Goal: Task Accomplishment & Management: Manage account settings

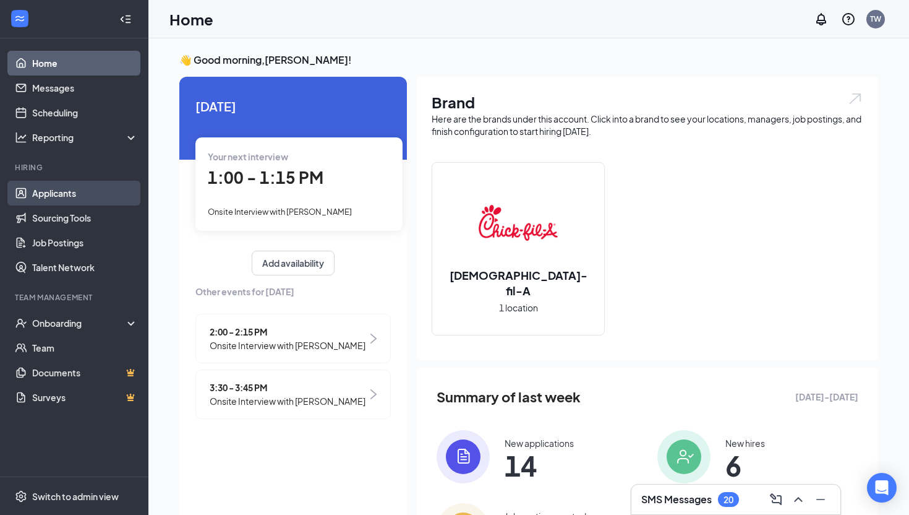
click at [64, 194] on link "Applicants" at bounding box center [85, 193] width 106 height 25
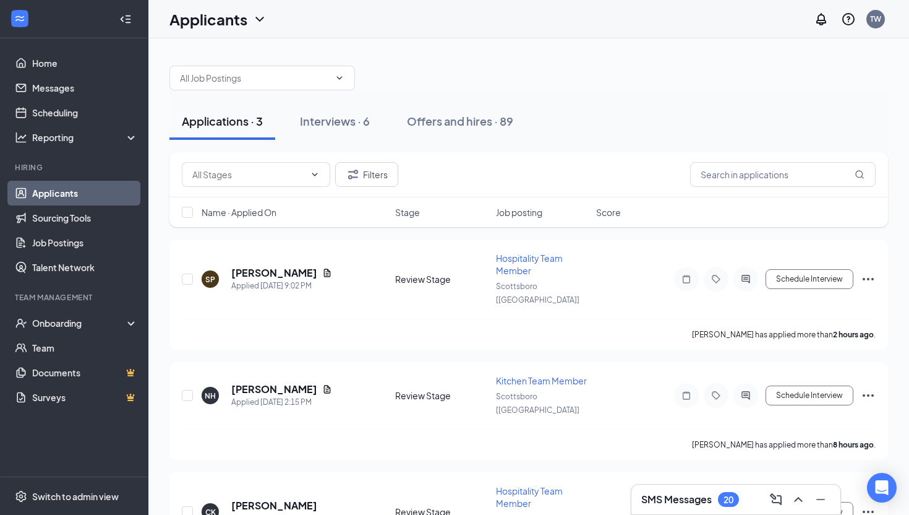
scroll to position [38, 0]
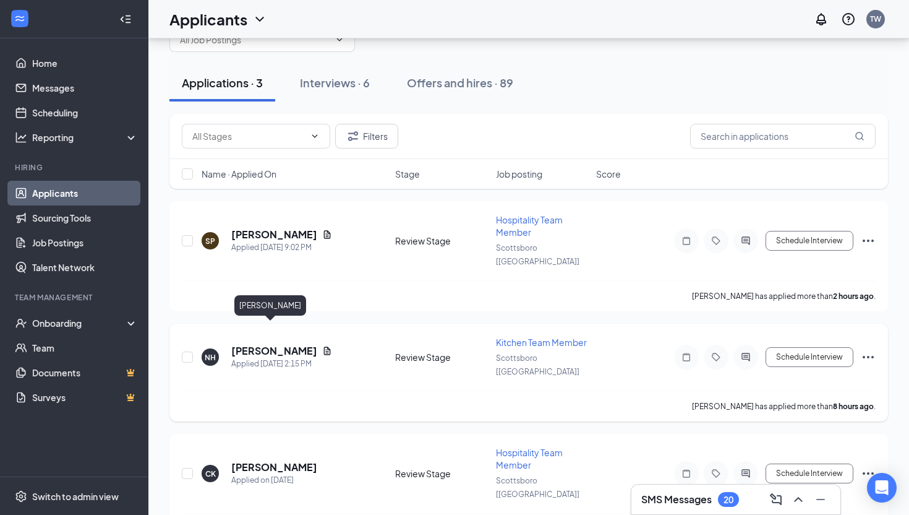
click at [272, 344] on h5 "Nick Harden" at bounding box center [274, 351] width 86 height 14
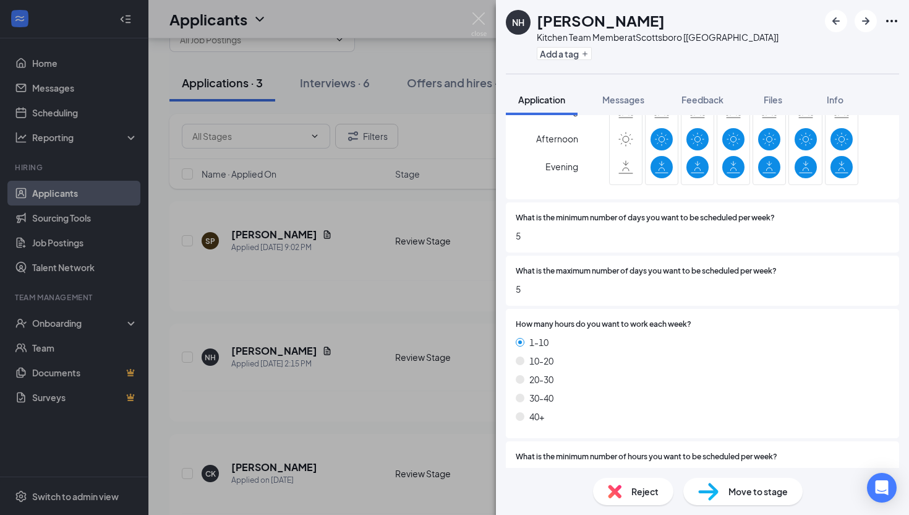
scroll to position [1442, 0]
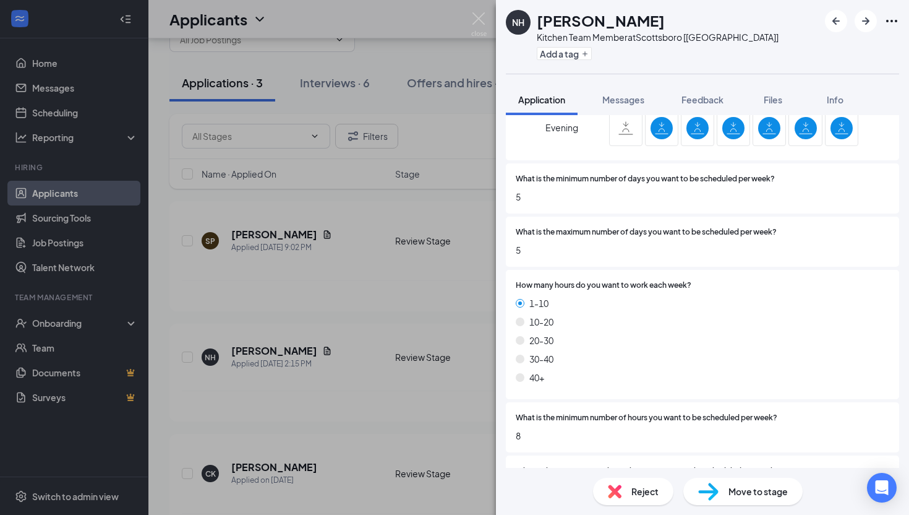
click at [733, 486] on span "Move to stage" at bounding box center [758, 491] width 59 height 14
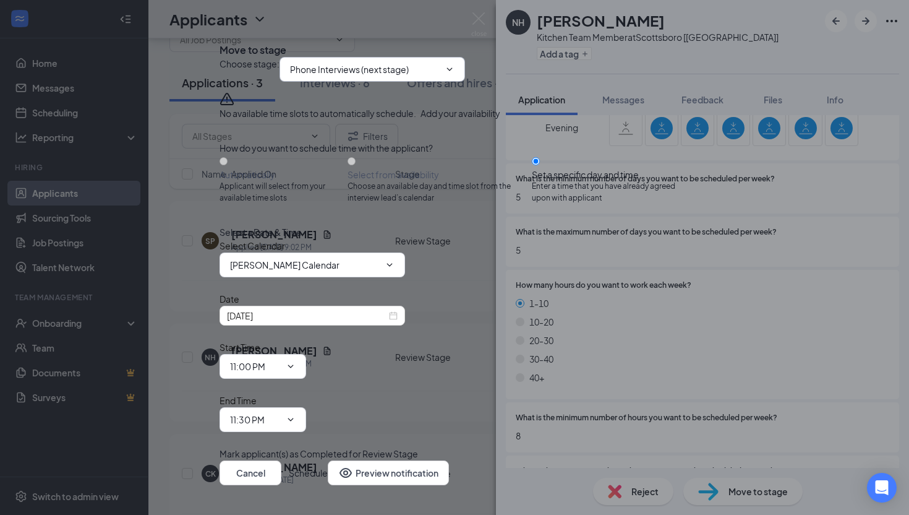
click at [365, 76] on input "Phone Interviews (next stage)" at bounding box center [365, 69] width 150 height 14
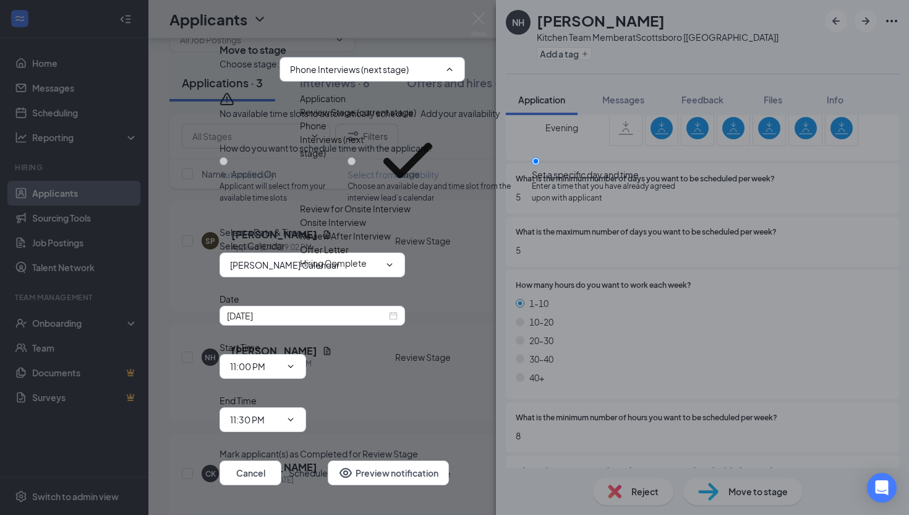
click at [366, 229] on div "Onsite Interview" at bounding box center [333, 222] width 66 height 14
type input "Onsite Interview"
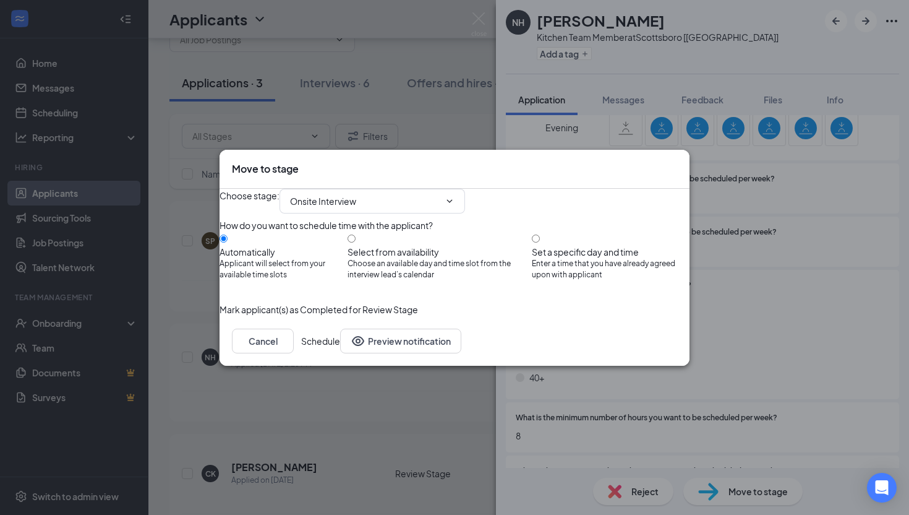
click at [340, 353] on button "Schedule" at bounding box center [320, 340] width 39 height 25
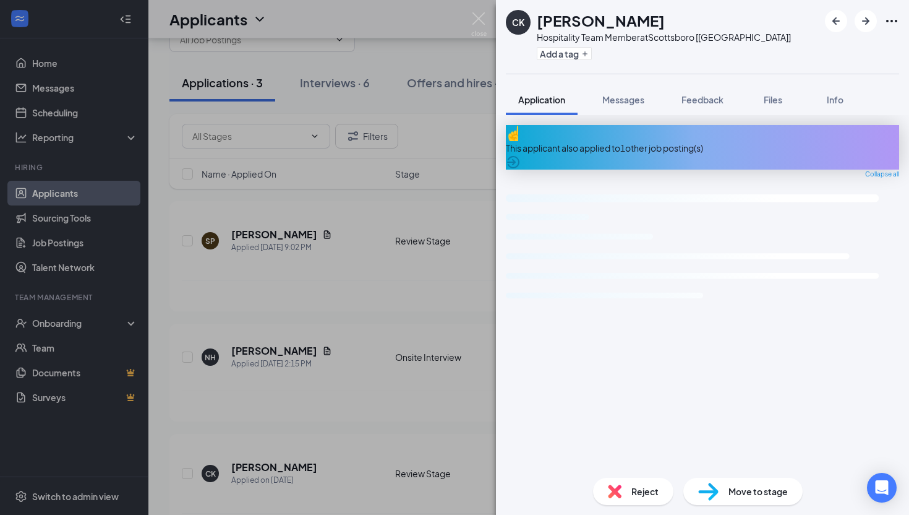
click at [374, 268] on div "CK Carlie Kilgore Hospitality Team Member at Scottsboro [AL] Add a tag Applicat…" at bounding box center [454, 257] width 909 height 515
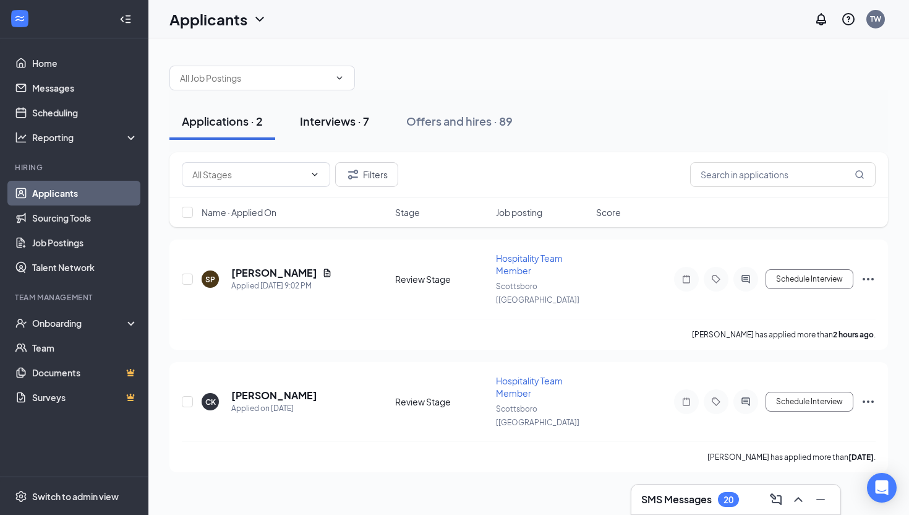
click at [346, 126] on div "Interviews · 7" at bounding box center [334, 120] width 69 height 15
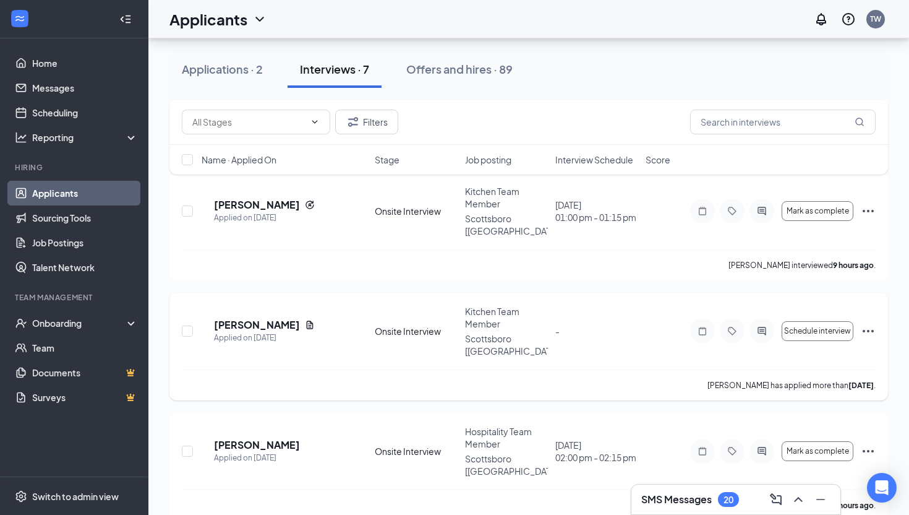
scroll to position [469, 0]
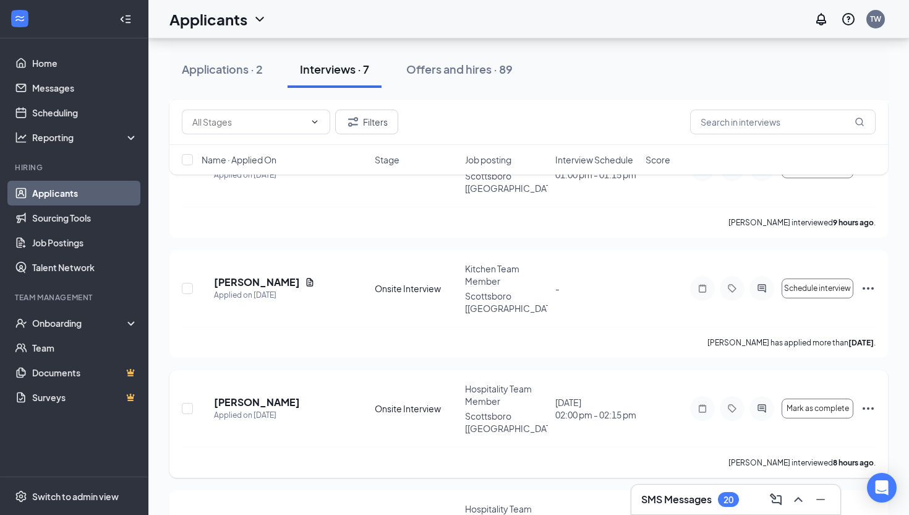
click at [536, 447] on div "Hannah Green interviewed 8 hours ago ." at bounding box center [529, 462] width 694 height 31
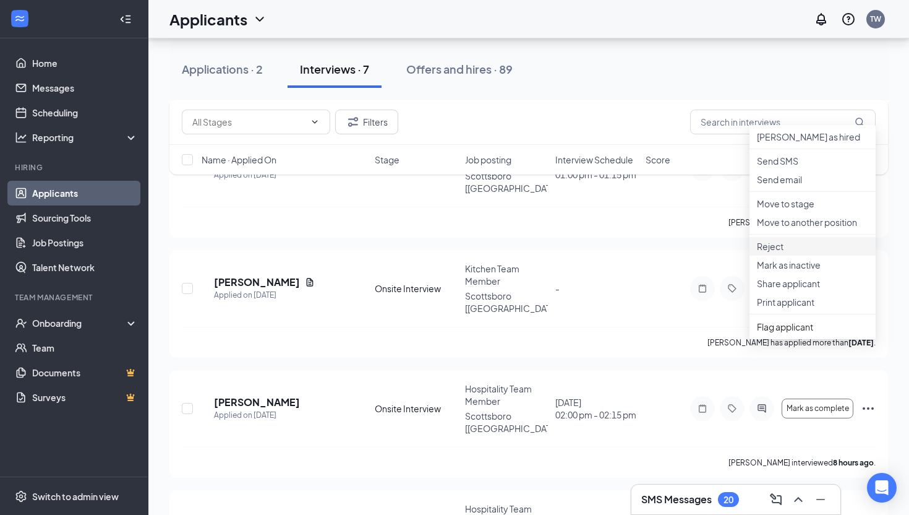
click at [794, 252] on p "Reject" at bounding box center [812, 246] width 111 height 12
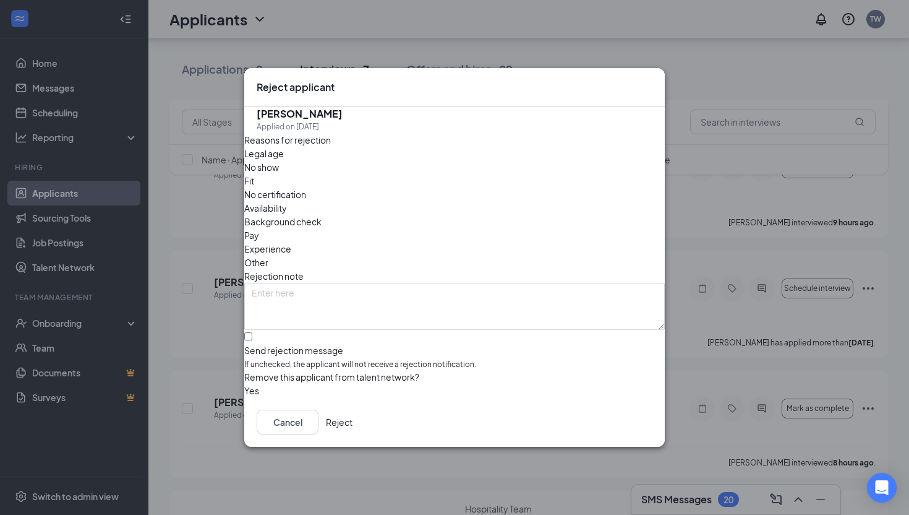
click at [272, 303] on div "Reasons for rejection Legal age No show Fit No certification Availability Backg…" at bounding box center [454, 265] width 421 height 265
click at [252, 332] on input "Send rejection message If unchecked, the applicant will not receive a rejection…" at bounding box center [248, 336] width 8 height 8
checkbox input "true"
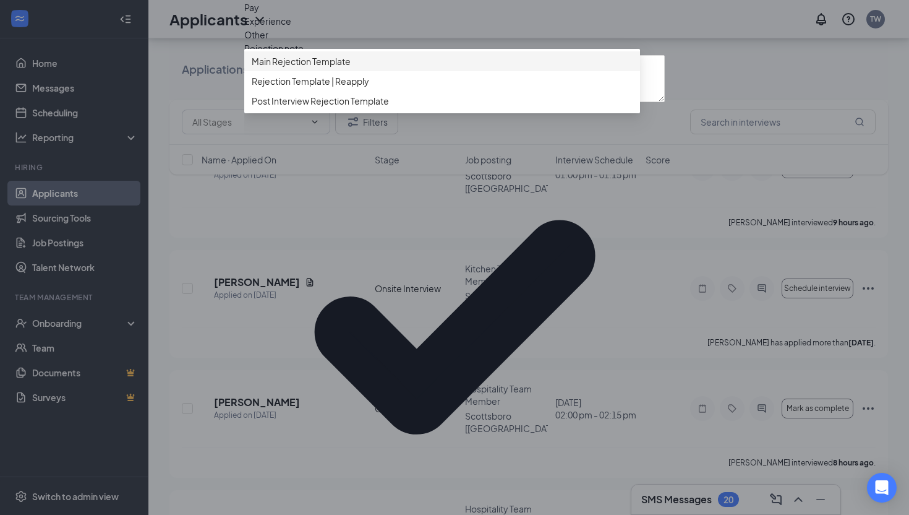
click at [327, 71] on div "Main Rejection Template" at bounding box center [442, 61] width 396 height 20
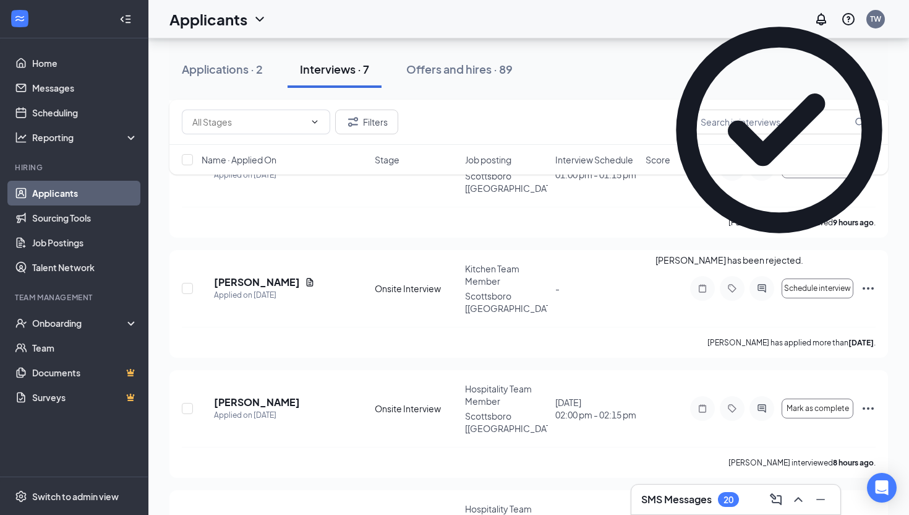
scroll to position [362, 0]
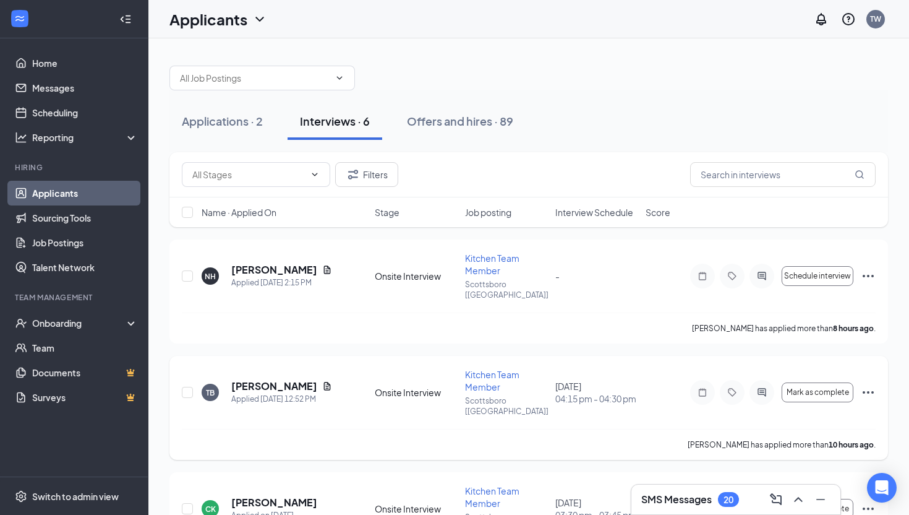
scroll to position [1, 0]
click at [690, 491] on div "SMS Messages 20" at bounding box center [735, 499] width 189 height 20
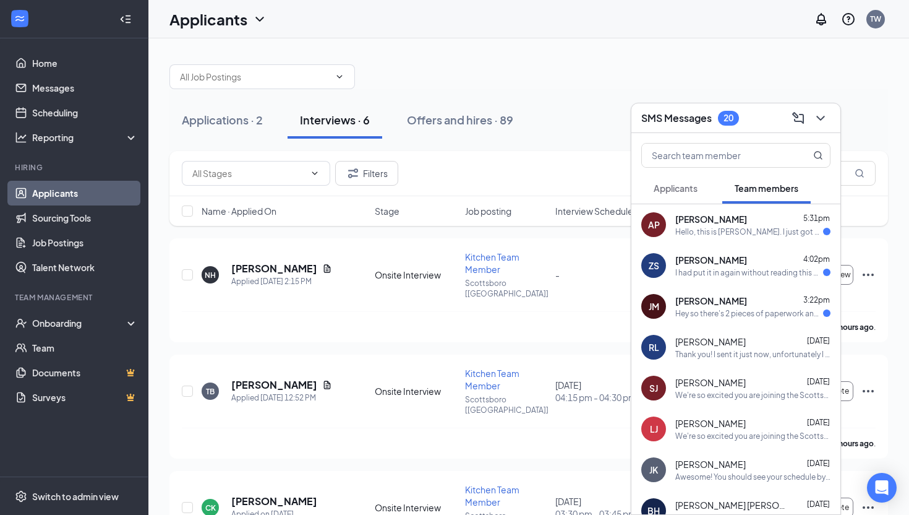
click at [765, 231] on div "Hello, this is Axel Pacheco. I just got a text saying that I need to finish wit…" at bounding box center [749, 231] width 148 height 11
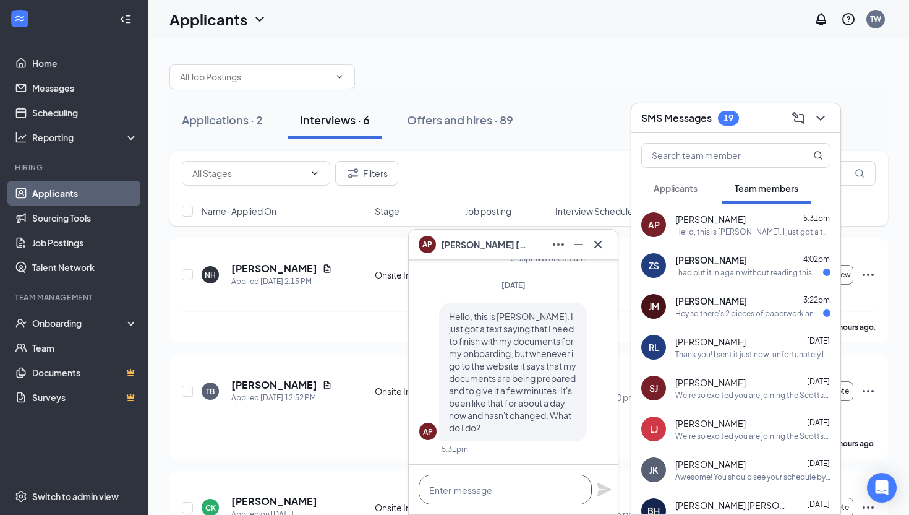
click at [516, 489] on textarea at bounding box center [505, 489] width 173 height 30
click at [720, 315] on div "Hey so there's 2 pieces of paperwork and it's the sign final availability paper…" at bounding box center [749, 313] width 148 height 11
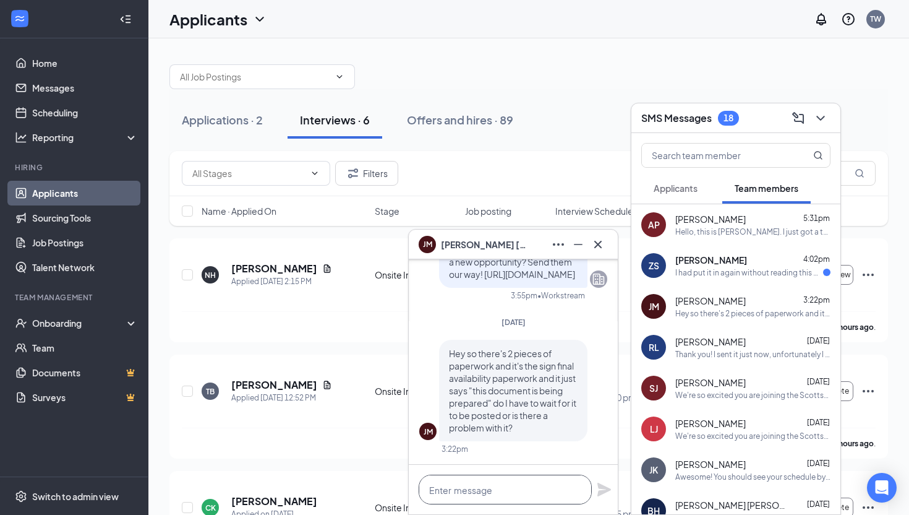
click at [503, 497] on textarea at bounding box center [505, 489] width 173 height 30
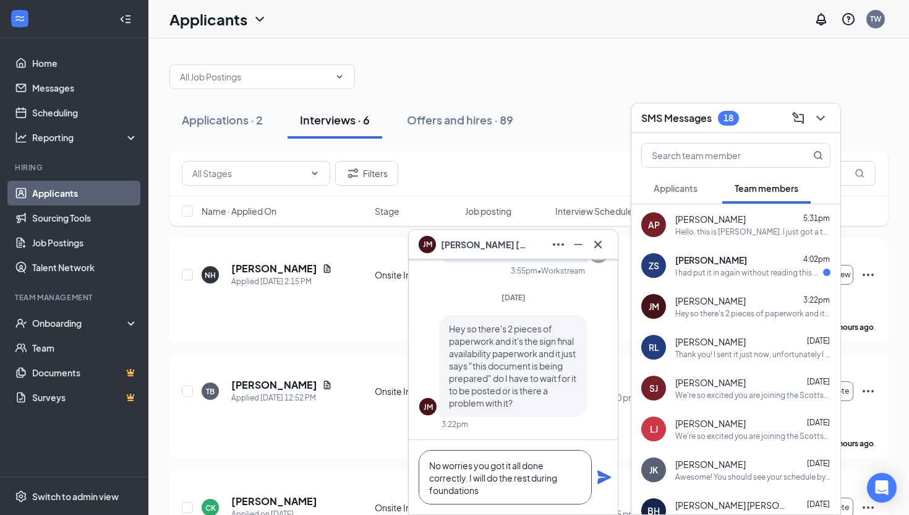
scroll to position [0, 0]
drag, startPoint x: 490, startPoint y: 492, endPoint x: 418, endPoint y: 451, distance: 83.4
click at [418, 451] on div "No worries you got it all done correctly. I will do the rest during foundations" at bounding box center [513, 477] width 209 height 74
paste textarea "https://docs.google.com/forms/d/1qVe_6D9ccWHAiCL2oTpIUO10HhYY4hrhs_CNdgw-mhU/ed…"
type textarea "https://docs.google.com/forms/d/1qVe_6D9ccWHAiCL2oTpIUO10HhYY4hrhs_CNdgw-mhU/ed…"
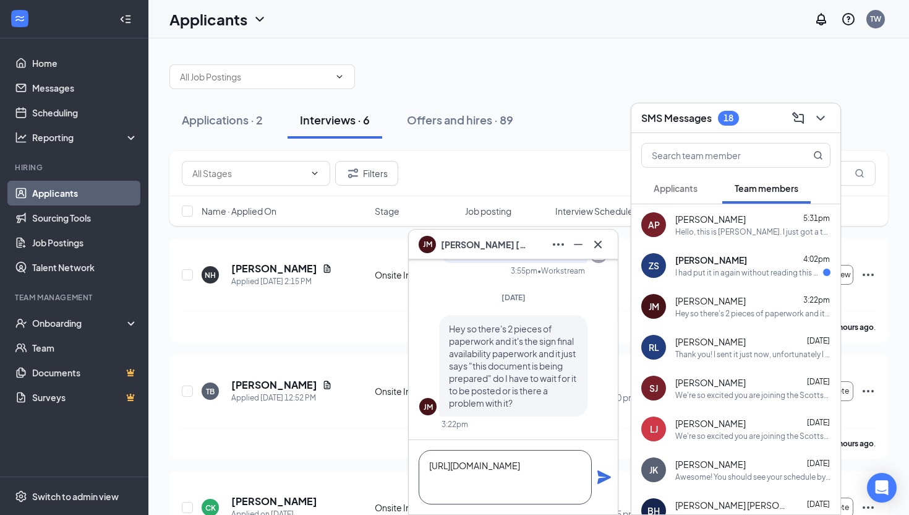
drag, startPoint x: 542, startPoint y: 494, endPoint x: 396, endPoint y: 441, distance: 155.4
click at [394, 442] on div "JM Jimmy Meeks JM Jimmy Meeks Team member Hospitality Team Member • Scottsboro …" at bounding box center [528, 487] width 761 height 901
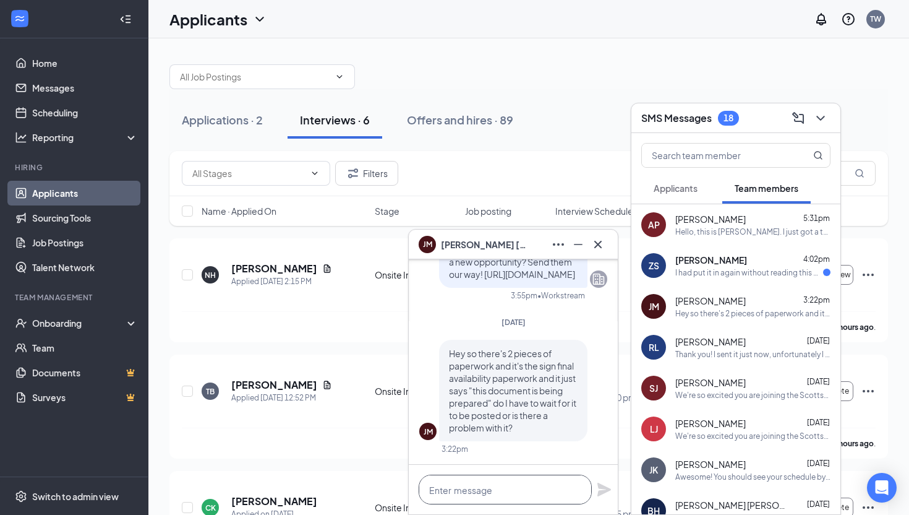
scroll to position [1, 0]
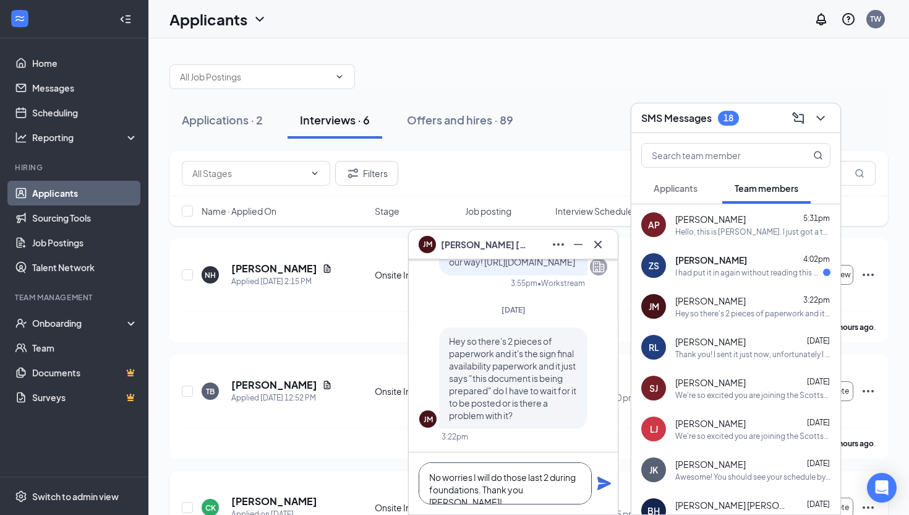
drag, startPoint x: 556, startPoint y: 487, endPoint x: 406, endPoint y: 479, distance: 149.9
click at [406, 479] on div "JM Jimmy Meeks JM Jimmy Meeks Team member Hospitality Team Member • Scottsboro …" at bounding box center [528, 487] width 761 height 901
type textarea "No worries I will do those last 2 during foundations. Thank you Jimmy!"
click at [603, 479] on icon "Plane" at bounding box center [604, 483] width 14 height 14
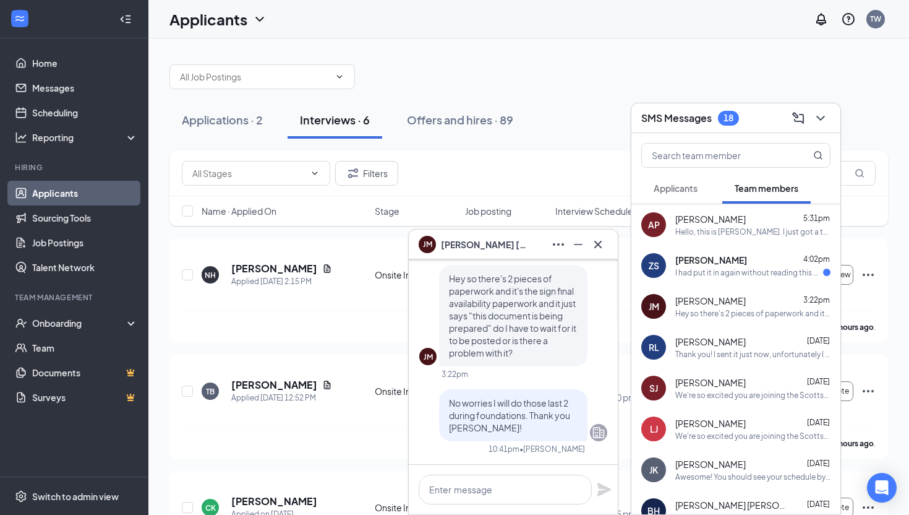
scroll to position [0, 0]
click at [730, 233] on div "Hello, this is Axel Pacheco. I just got a text saying that I need to finish wit…" at bounding box center [752, 231] width 155 height 11
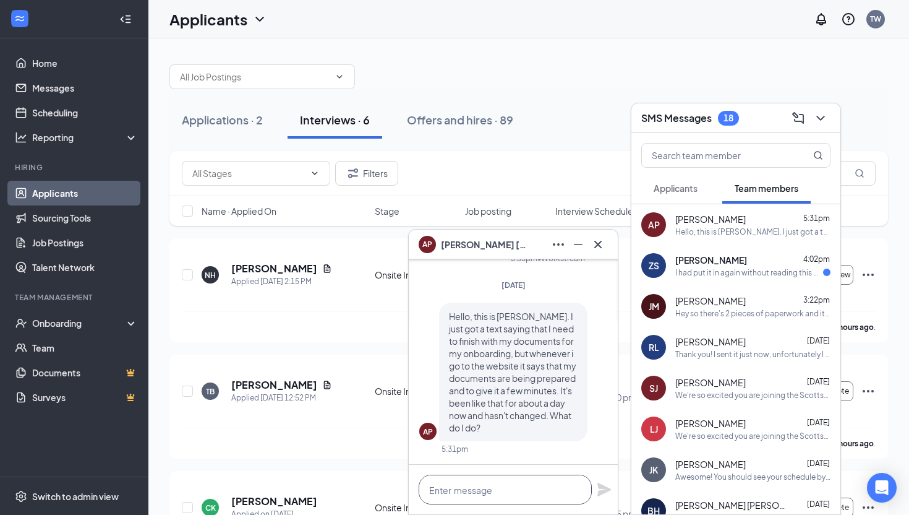
click at [474, 486] on textarea at bounding box center [505, 489] width 173 height 30
paste textarea "No worries I will do those last 2 during foundations. Thank you Jimmy!"
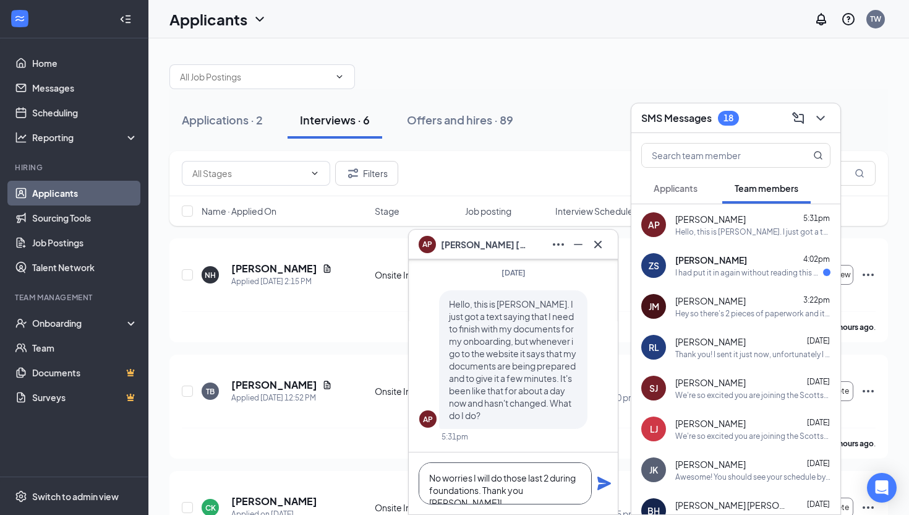
drag, startPoint x: 550, startPoint y: 490, endPoint x: 525, endPoint y: 490, distance: 24.7
click at [525, 490] on textarea "No worries I will do those last 2 during foundations. Thank you Jimmy!" at bounding box center [505, 483] width 173 height 42
type textarea "No worries I will do those last 2 during foundations. Thank you Axel!"
click at [85, 322] on div "Onboarding" at bounding box center [79, 323] width 95 height 12
click at [601, 478] on icon "Plane" at bounding box center [604, 483] width 14 height 14
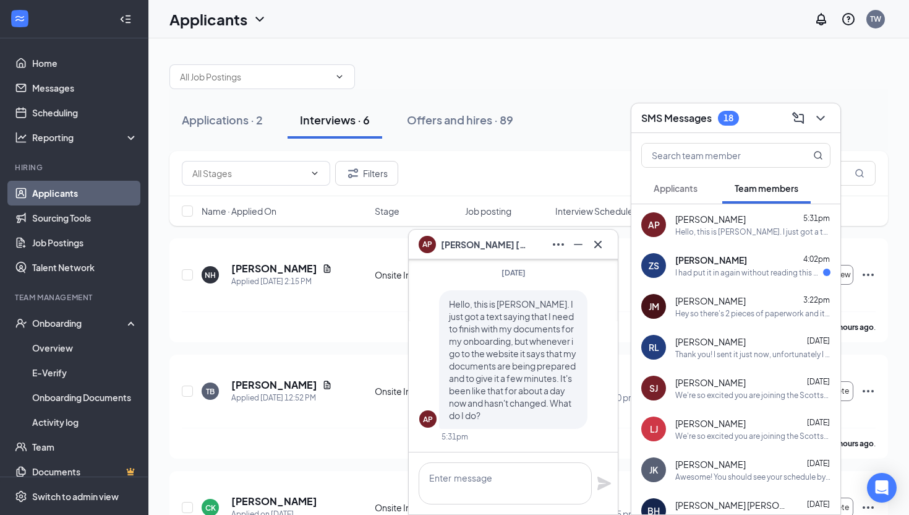
click at [719, 274] on div "I had put it in again without reading this message could I just send it here an…" at bounding box center [749, 272] width 148 height 11
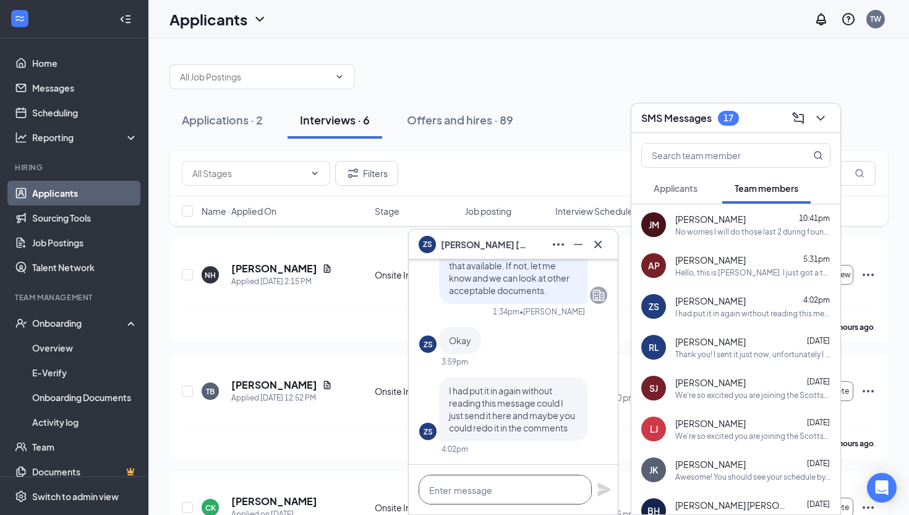
click at [472, 488] on textarea at bounding box center [505, 489] width 173 height 30
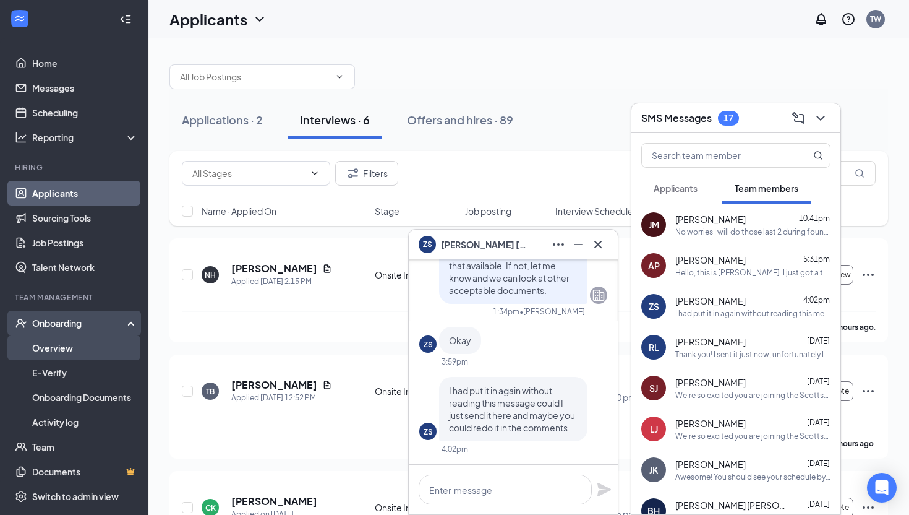
click at [96, 346] on link "Overview" at bounding box center [85, 347] width 106 height 25
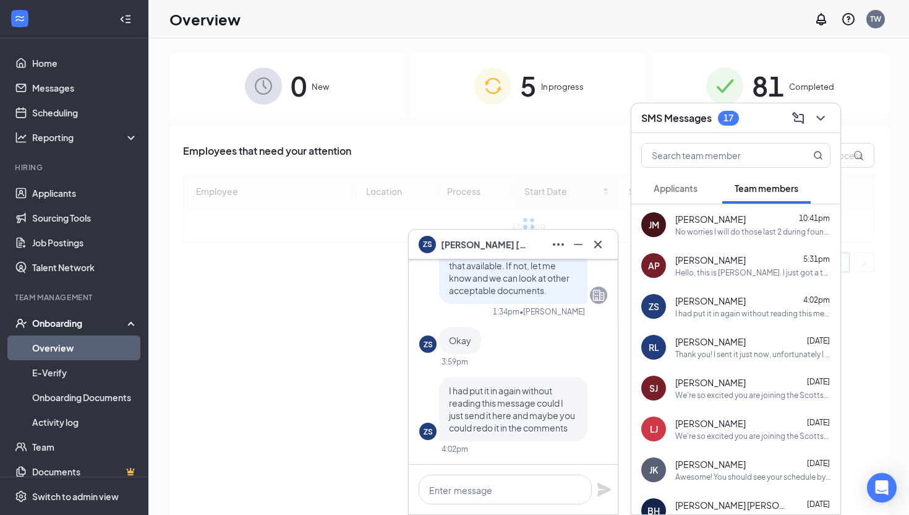
click at [505, 92] on img at bounding box center [492, 85] width 37 height 37
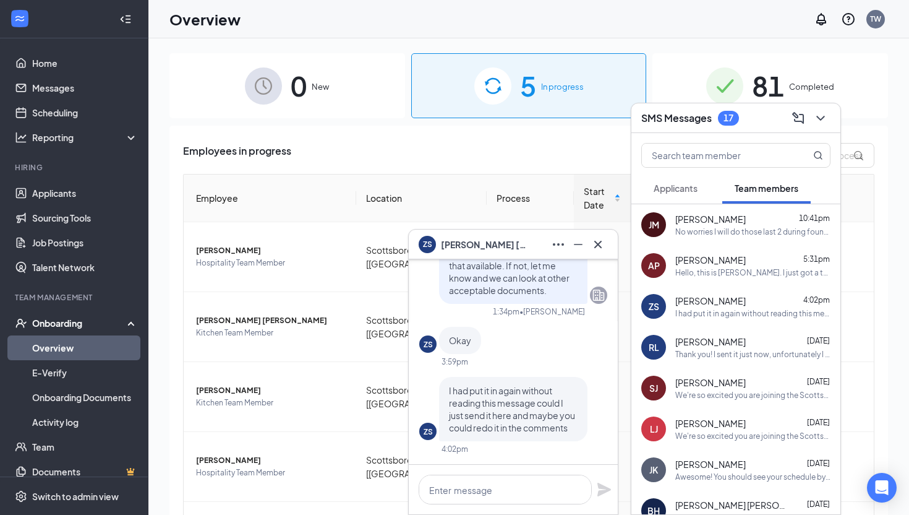
click at [469, 505] on div at bounding box center [513, 489] width 209 height 49
click at [469, 497] on textarea at bounding box center [505, 489] width 173 height 30
type textarea "No worries."
click at [328, 349] on td "Zane Ea Stout Kitchen Team Member" at bounding box center [270, 327] width 173 height 70
click at [289, 320] on span "Zane Ea Stout" at bounding box center [271, 320] width 150 height 12
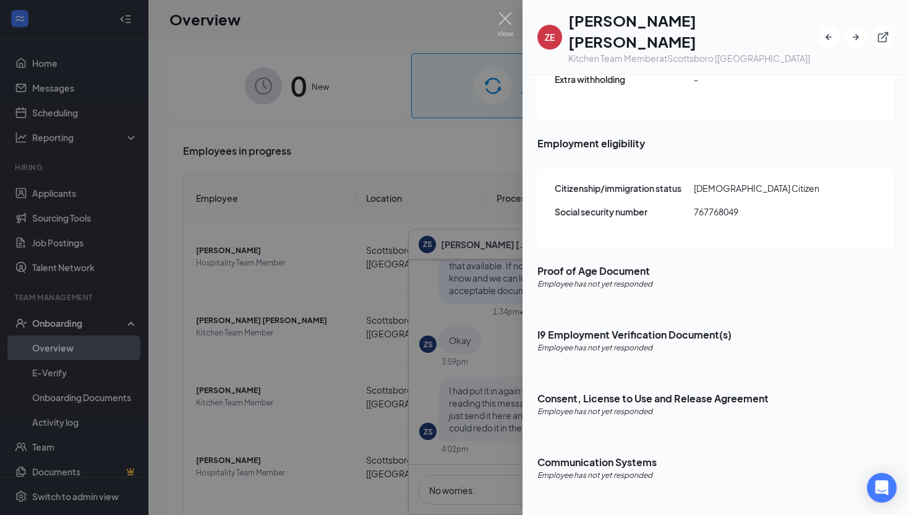
scroll to position [56, 0]
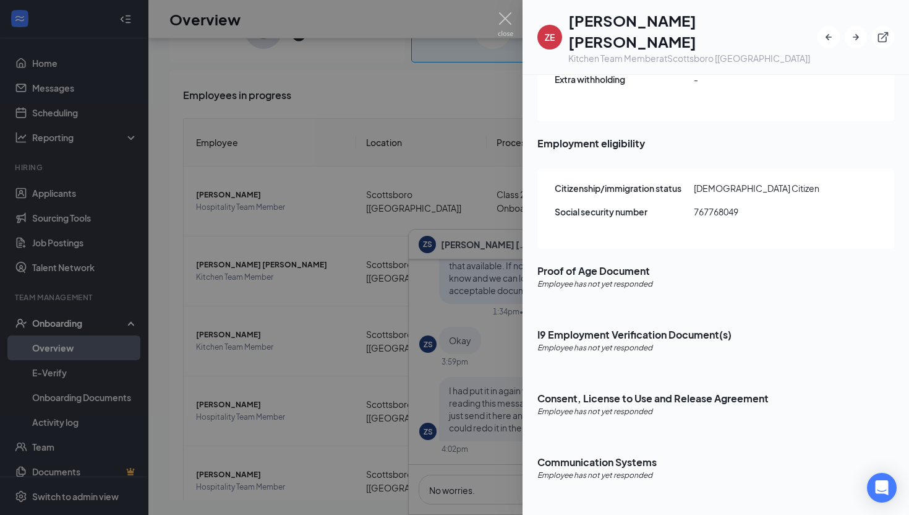
click at [424, 169] on div at bounding box center [454, 257] width 909 height 515
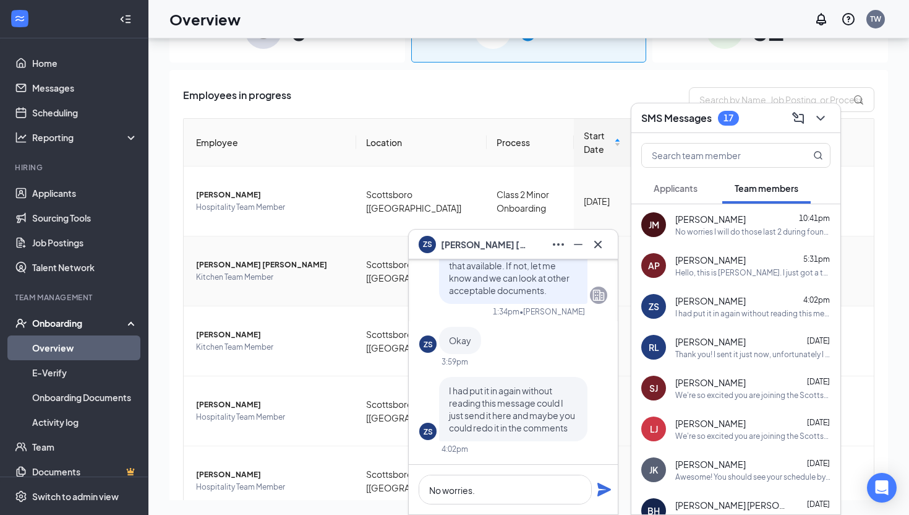
click at [330, 281] on span "Kitchen Team Member" at bounding box center [271, 277] width 150 height 12
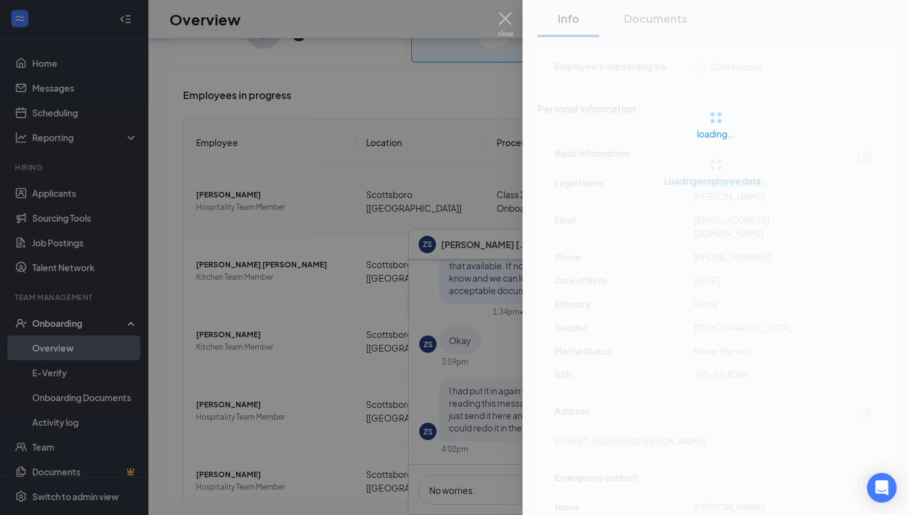
click at [327, 187] on div at bounding box center [454, 257] width 909 height 515
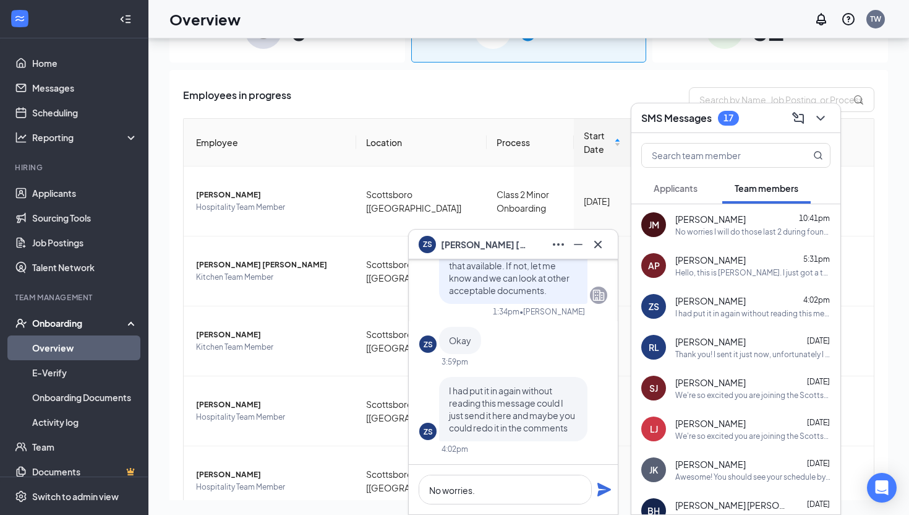
click at [509, 249] on div "ZS Zane Stout" at bounding box center [513, 244] width 189 height 20
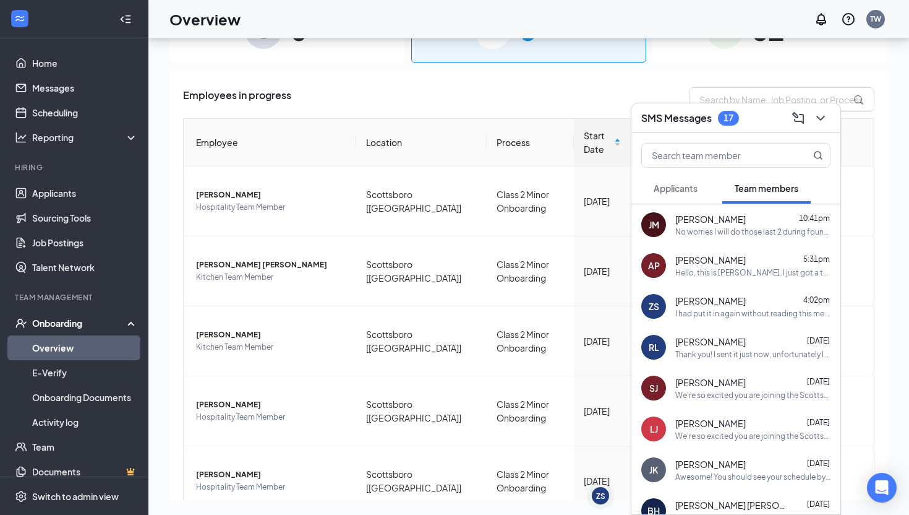
click at [696, 119] on h3 "SMS Messages" at bounding box center [676, 118] width 71 height 14
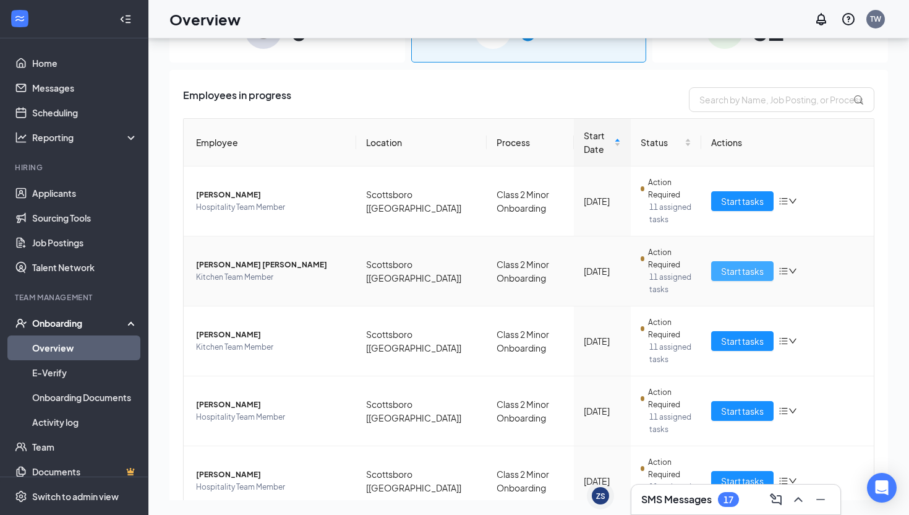
click at [744, 271] on span "Start tasks" at bounding box center [742, 271] width 43 height 14
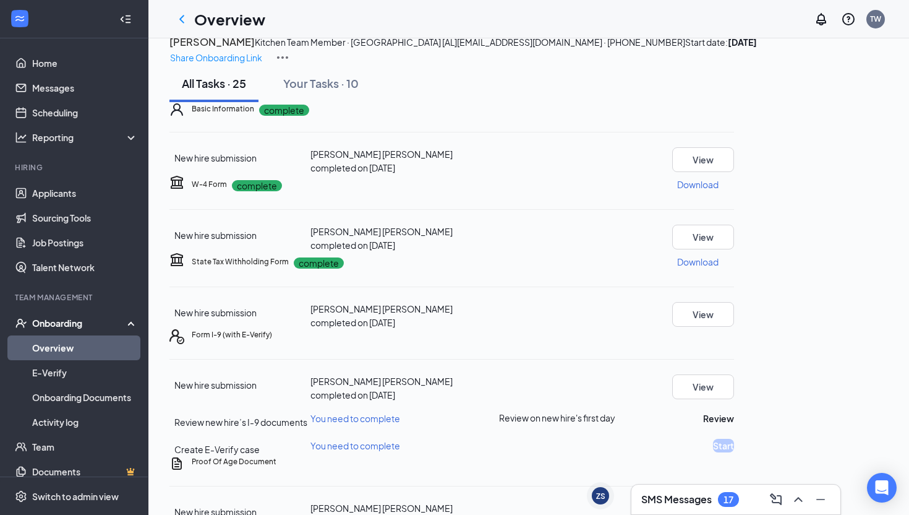
scroll to position [35, 0]
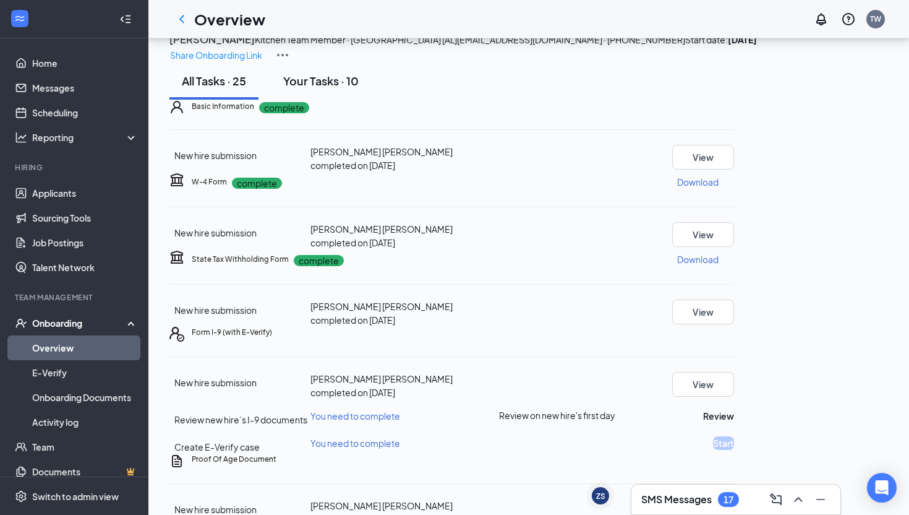
click at [333, 88] on div "Your Tasks · 10" at bounding box center [320, 80] width 75 height 15
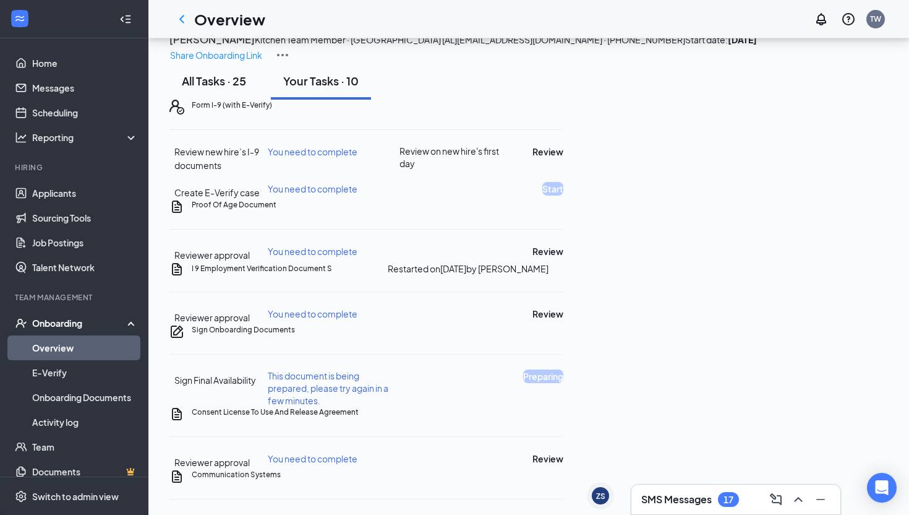
click at [229, 88] on div "All Tasks · 25" at bounding box center [214, 80] width 64 height 15
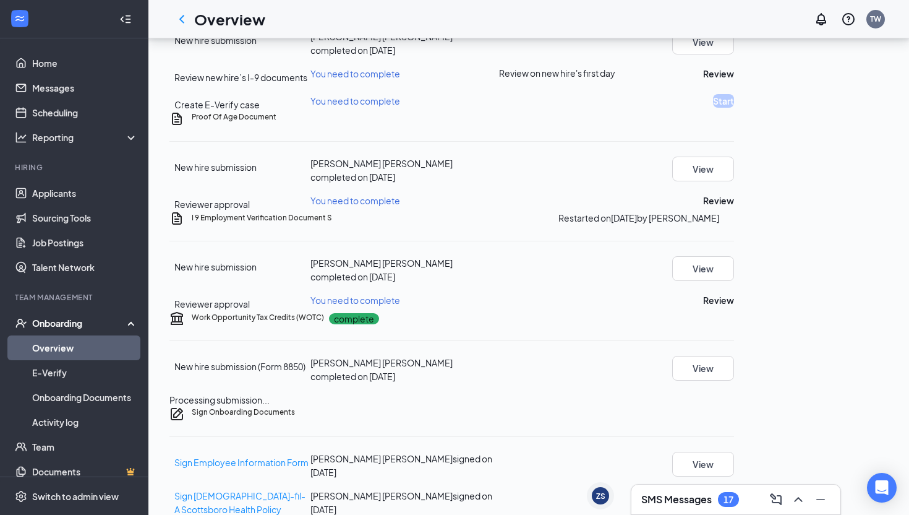
scroll to position [385, 0]
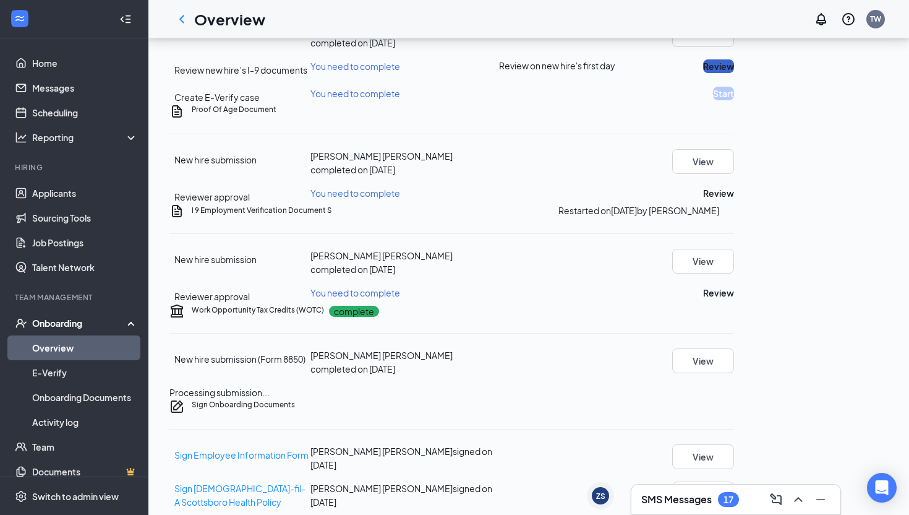
click at [734, 73] on button "Review" at bounding box center [718, 66] width 31 height 14
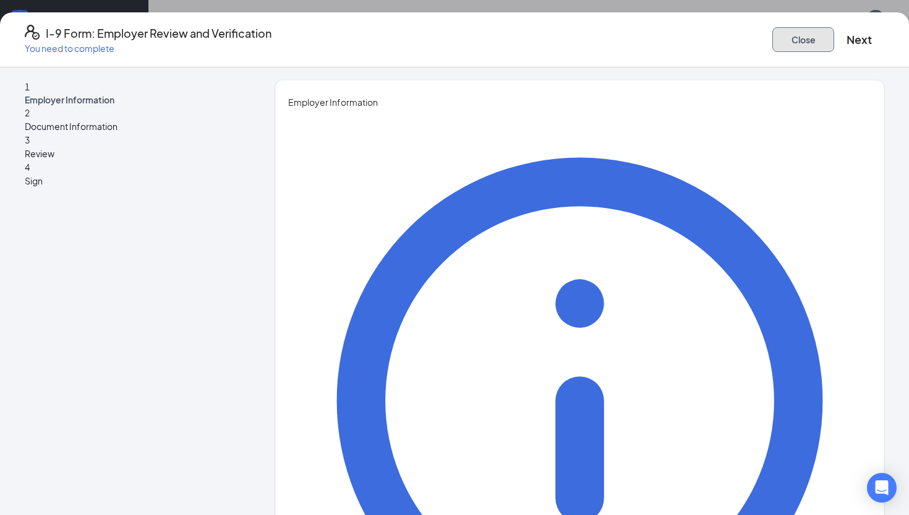
click at [773, 33] on button "Close" at bounding box center [804, 39] width 62 height 25
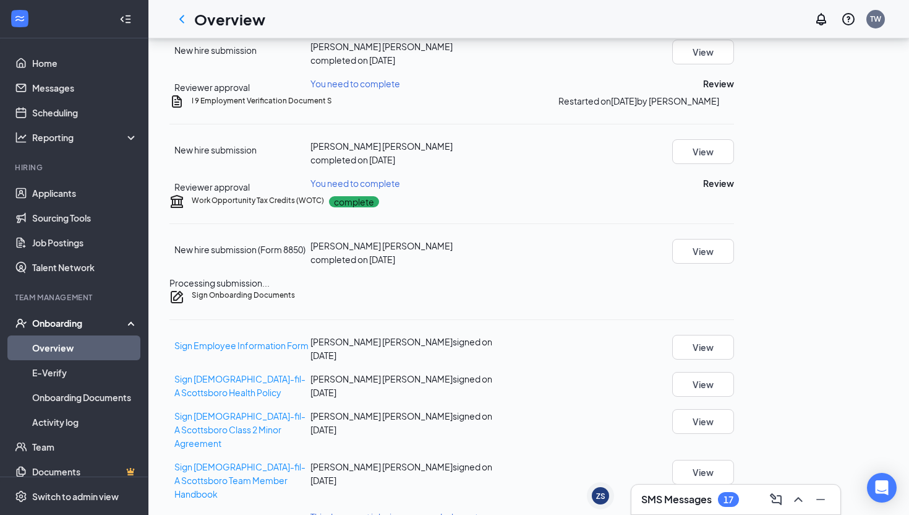
scroll to position [538, 0]
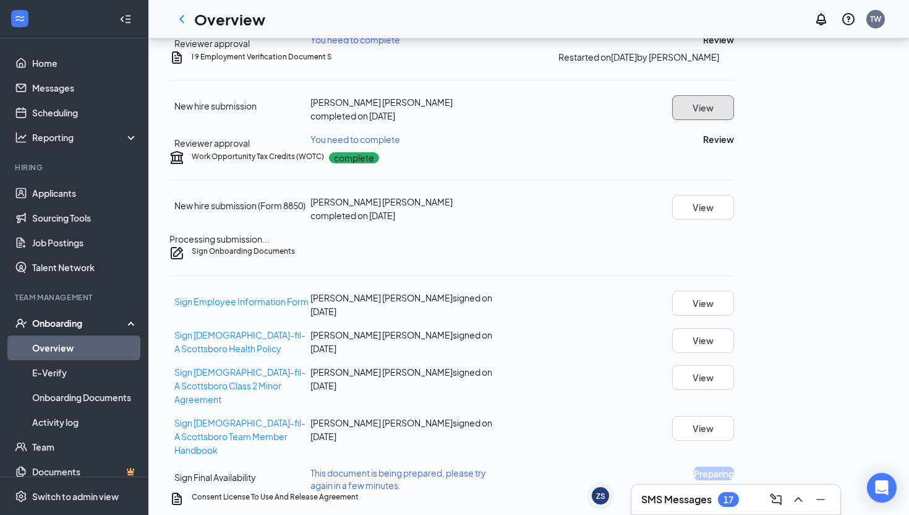
click at [734, 120] on button "View" at bounding box center [703, 107] width 62 height 25
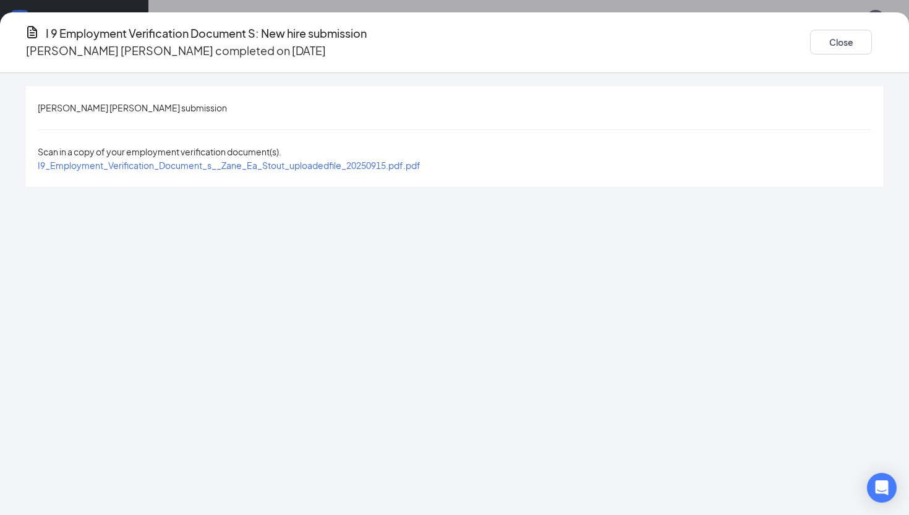
click at [323, 160] on span "I9_Employment_Verification_Document_s__Zane_Ea_Stout_uploadedfile_20250915.pdf.…" at bounding box center [229, 165] width 383 height 11
click at [884, 42] on icon "Ellipses" at bounding box center [884, 42] width 0 height 0
click at [810, 38] on button "Close" at bounding box center [841, 42] width 62 height 25
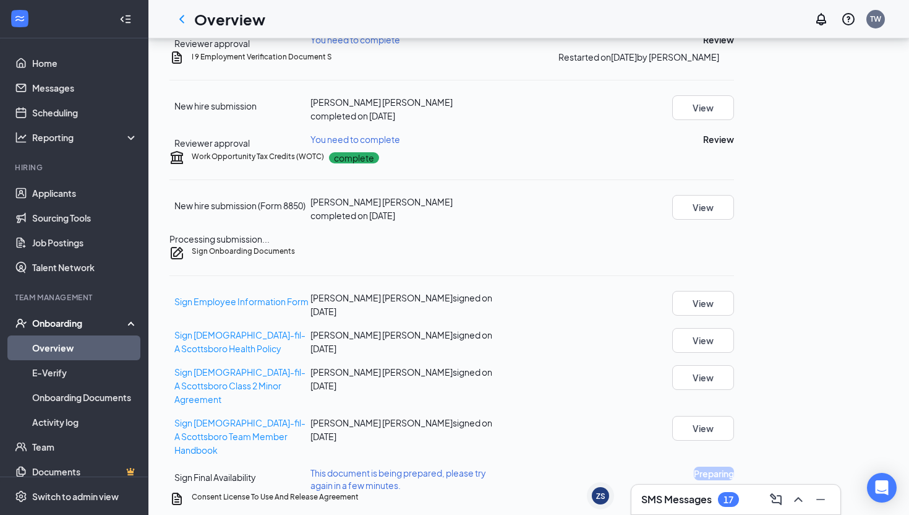
click at [734, 64] on div "Restarted on Sep 15, 2025 by Tori Whisenant" at bounding box center [647, 57] width 176 height 14
click at [747, 66] on icon "Ellipses" at bounding box center [741, 64] width 11 height 2
click at [734, 150] on div "Reviewer approval You need to complete Review" at bounding box center [451, 140] width 565 height 17
click at [734, 146] on button "Review" at bounding box center [718, 139] width 31 height 14
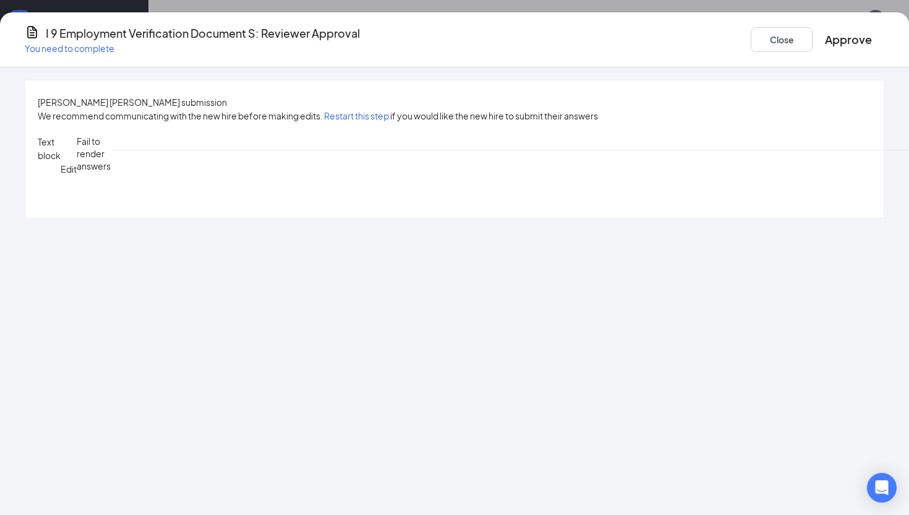
click at [389, 112] on button "Restart this step" at bounding box center [356, 116] width 65 height 14
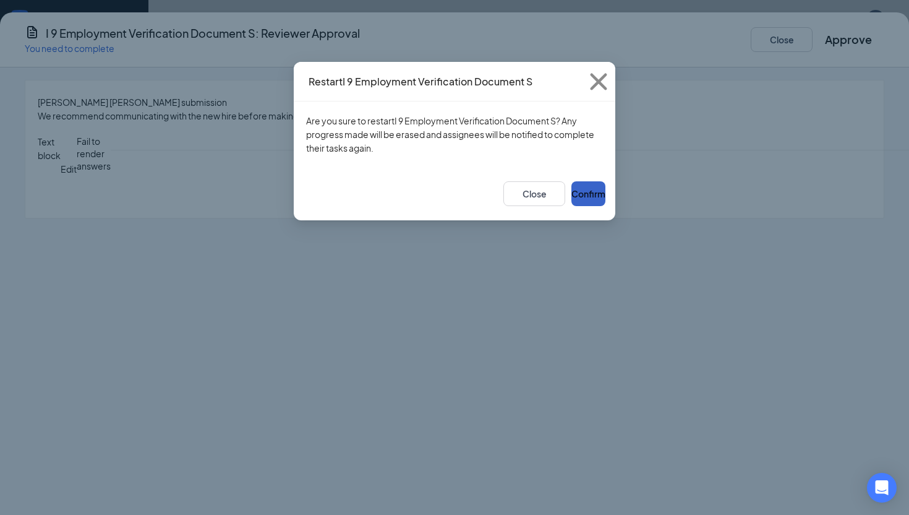
click at [572, 195] on button "Confirm" at bounding box center [589, 193] width 34 height 25
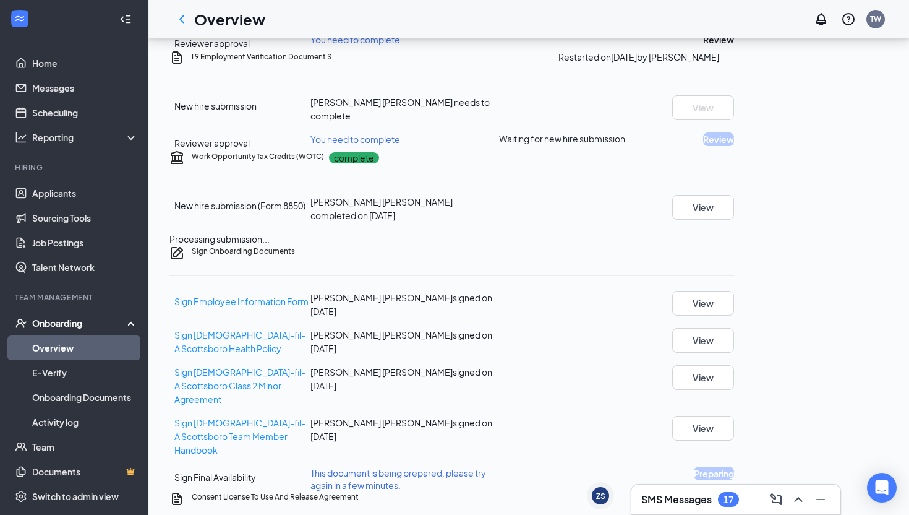
click at [679, 512] on div "SMS Messages 17" at bounding box center [736, 499] width 209 height 30
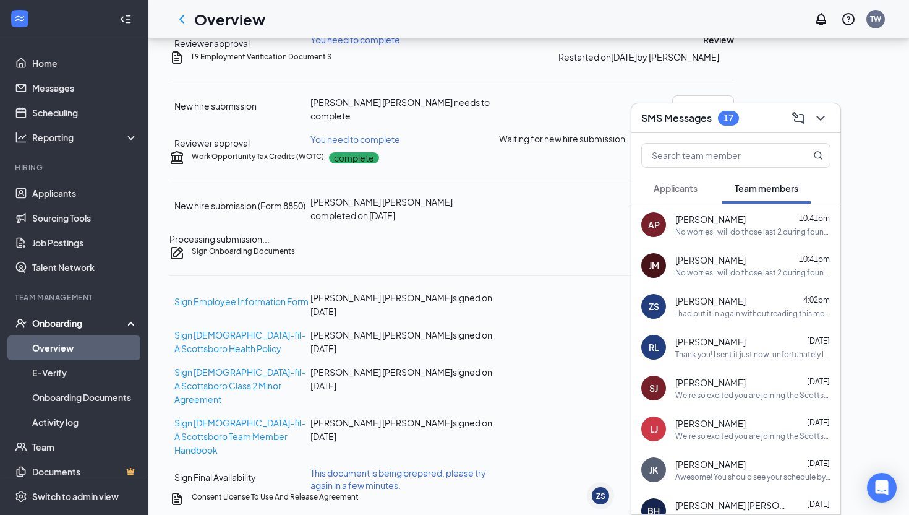
click at [720, 262] on span "Jimmy Meeks" at bounding box center [710, 260] width 71 height 12
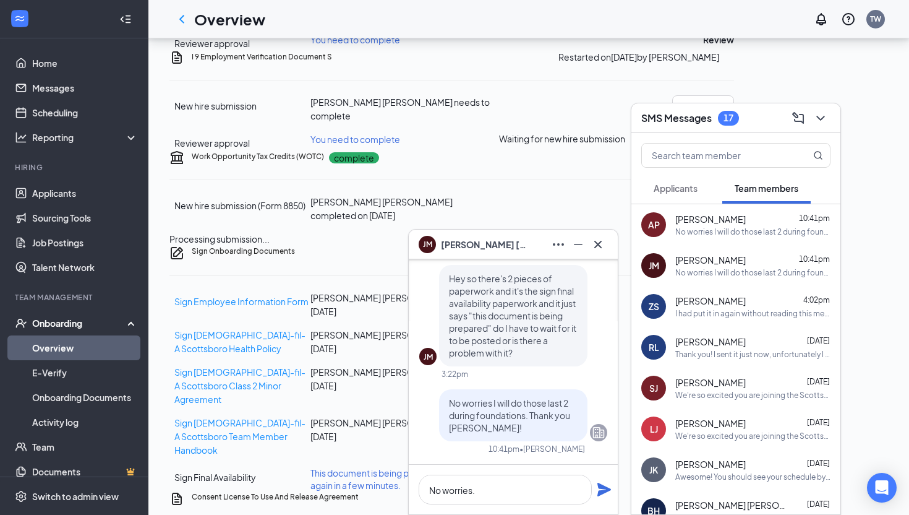
click at [726, 297] on div "Zane Stout 4:02pm" at bounding box center [752, 300] width 155 height 12
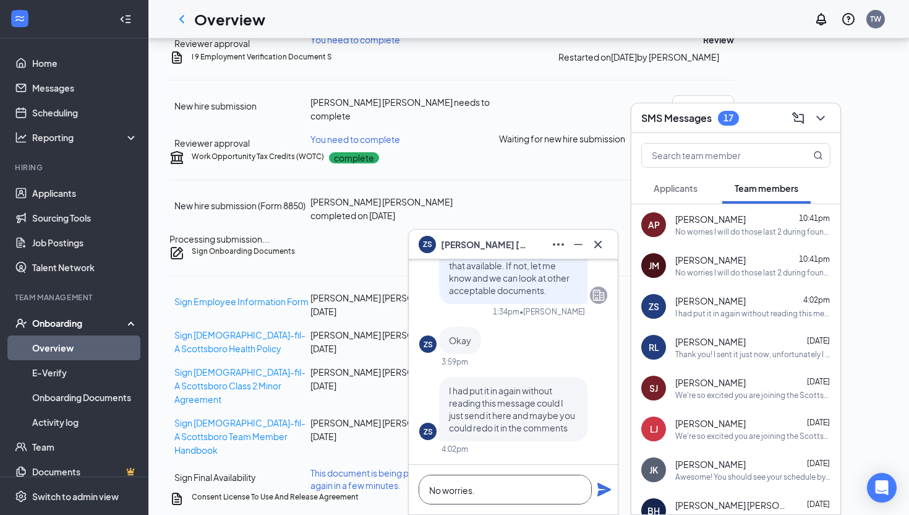
click at [483, 497] on textarea "No worries." at bounding box center [505, 489] width 173 height 30
drag, startPoint x: 485, startPoint y: 487, endPoint x: 395, endPoint y: 487, distance: 89.7
click at [395, 487] on div "ZS Zane Stout Mon, Sep 8 Hi Zane, there are new availabilities for an interview…" at bounding box center [528, 226] width 761 height 1453
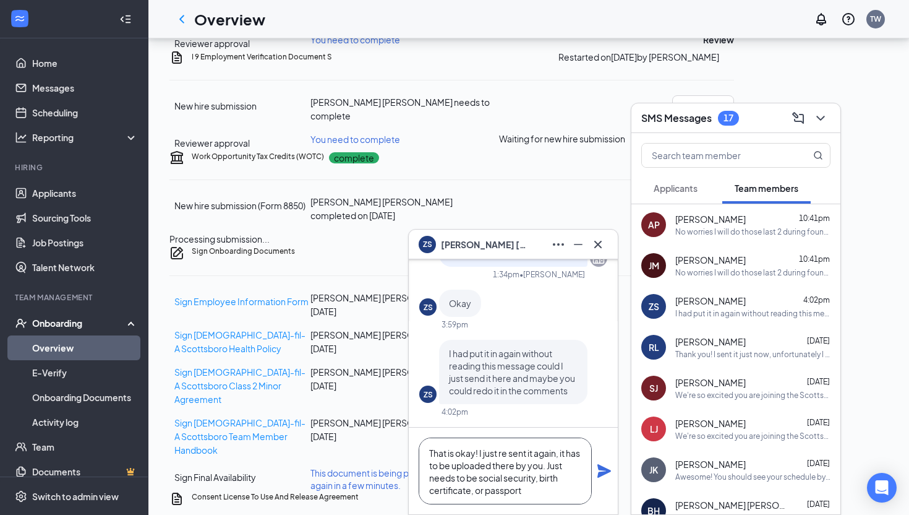
type textarea "That is okay! I just re sent it again, it has to be uploaded there by you. Just…"
click at [601, 467] on icon "Plane" at bounding box center [604, 471] width 14 height 14
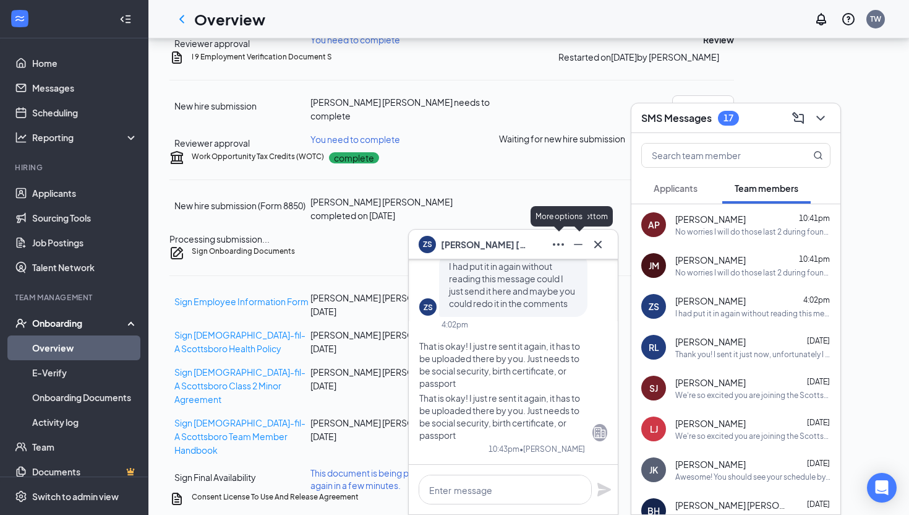
click at [544, 238] on div "ZS Zane Stout" at bounding box center [513, 244] width 189 height 20
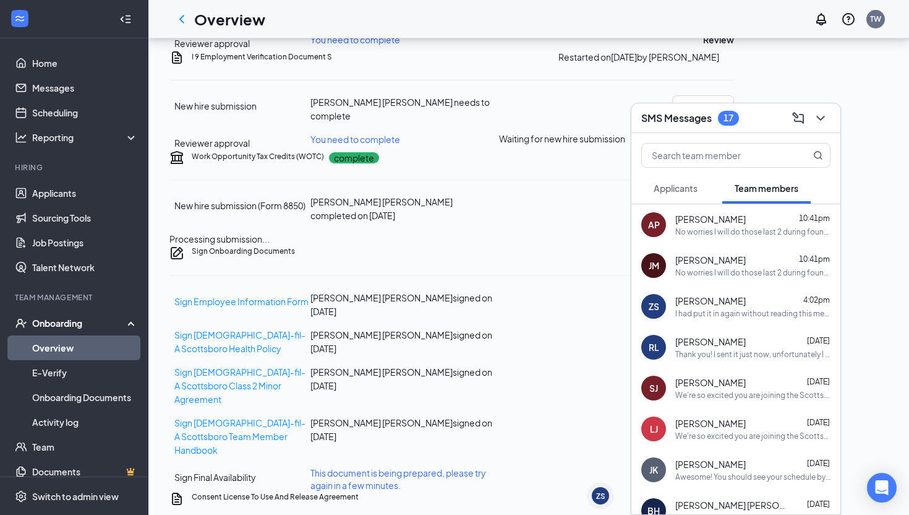
click at [706, 128] on div "SMS Messages 17" at bounding box center [736, 118] width 209 height 30
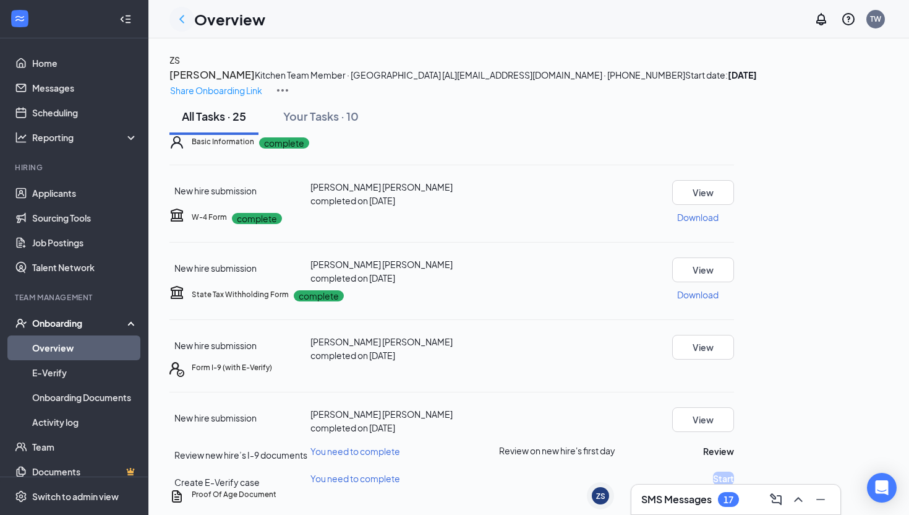
click at [183, 22] on icon "ChevronLeft" at bounding box center [181, 19] width 5 height 8
